Goal: Check status: Check status

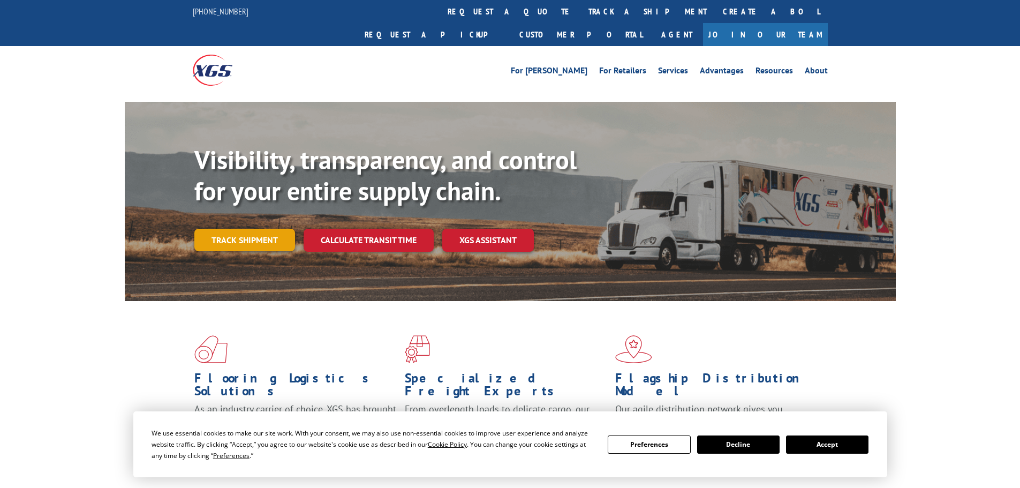
click at [243, 229] on link "Track shipment" at bounding box center [244, 240] width 101 height 22
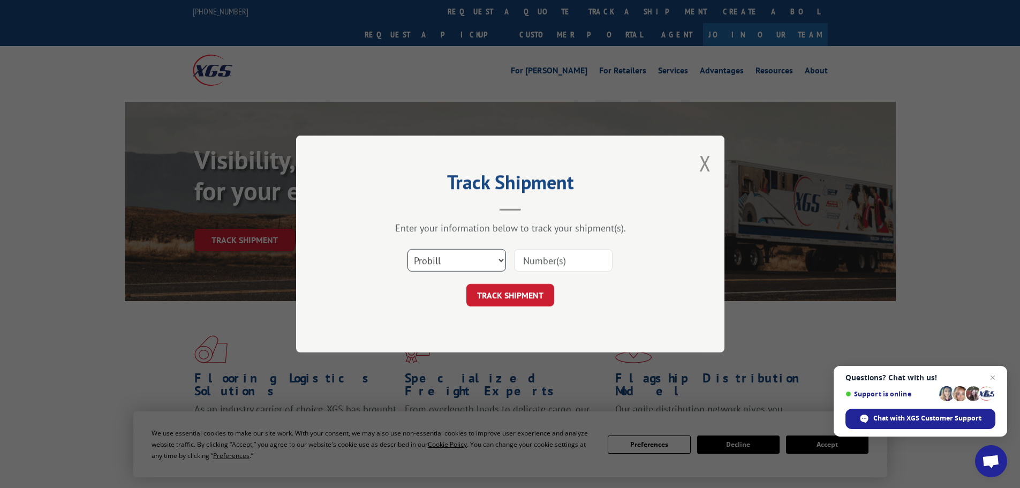
click at [464, 254] on select "Select category... Probill BOL PO" at bounding box center [457, 260] width 99 height 22
select select "po"
click at [408, 249] on select "Select category... Probill BOL PO" at bounding box center [457, 260] width 99 height 22
click at [544, 260] on input at bounding box center [563, 260] width 99 height 22
paste input "22533580"
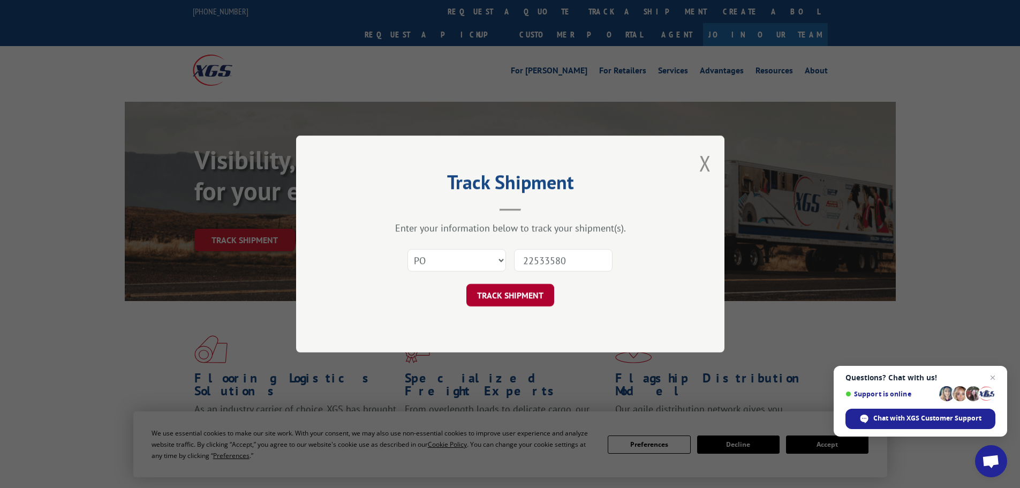
type input "22533580"
click at [528, 299] on button "TRACK SHIPMENT" at bounding box center [511, 295] width 88 height 22
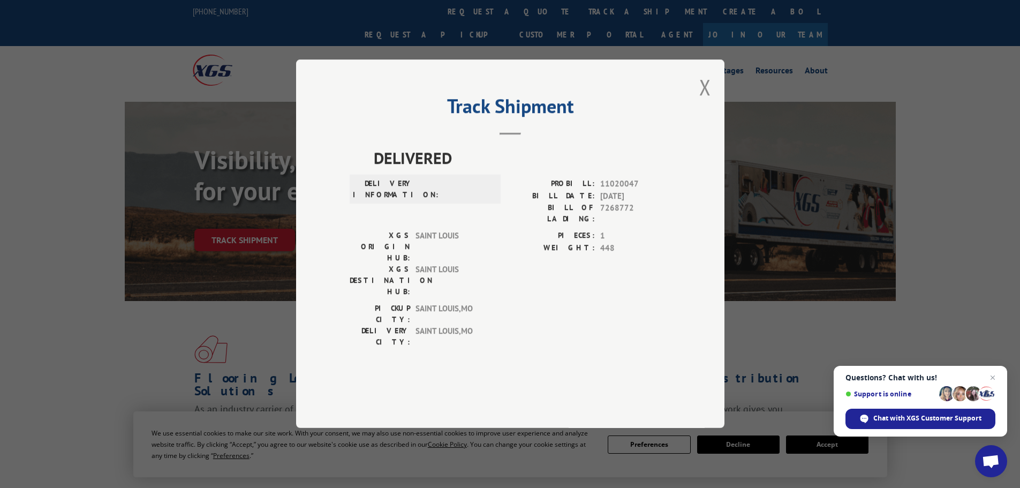
click at [717, 114] on div "Track Shipment DELIVERED DELIVERY INFORMATION: PROBILL: 11020047 BILL DATE: [DA…" at bounding box center [510, 243] width 429 height 369
click at [699, 124] on div "Track Shipment DELIVERED DELIVERY INFORMATION: PROBILL: 11020047 BILL DATE: [DA…" at bounding box center [510, 243] width 429 height 369
click at [711, 101] on button "Close modal" at bounding box center [706, 87] width 12 height 28
